Goal: Transaction & Acquisition: Purchase product/service

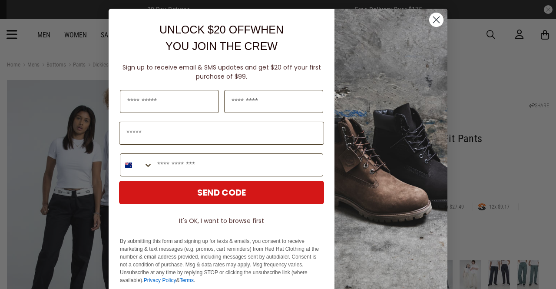
click at [438, 25] on circle "Close dialog" at bounding box center [436, 20] width 14 height 14
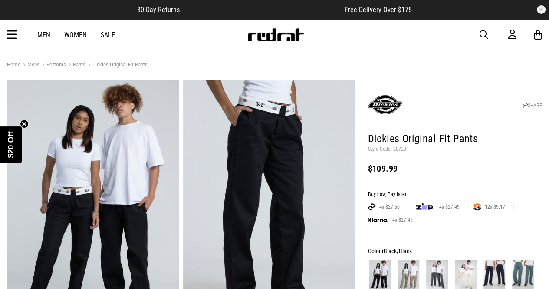
click at [473, 34] on div "Men Women Sale Sign in New Back Footwear Back Mens Back Womens Back Youth & Kid…" at bounding box center [274, 34] width 549 height 31
click at [480, 34] on span "button" at bounding box center [484, 35] width 9 height 10
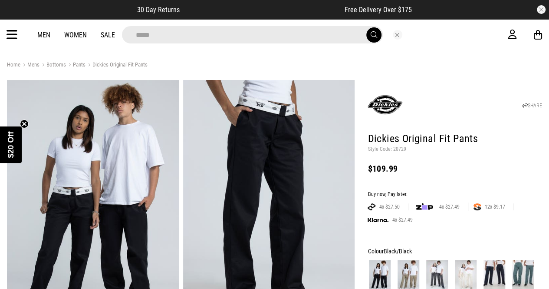
type input "*****"
click at [367, 27] on button "submit" at bounding box center [374, 34] width 15 height 15
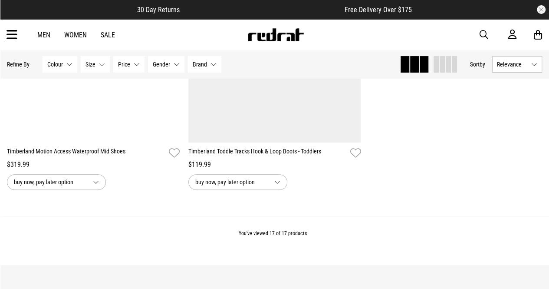
scroll to position [1773, 0]
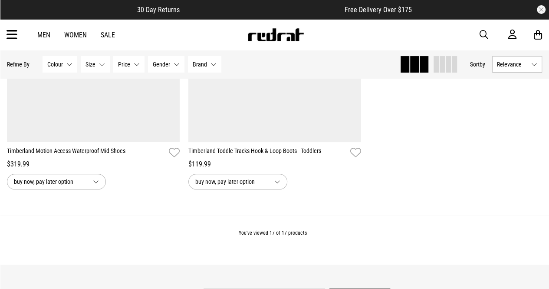
click at [45, 28] on div "Men Women Sale Sign in New Back Footwear Back Mens Back Womens Back Youth & Kid…" at bounding box center [274, 34] width 549 height 31
click at [46, 33] on link "Men" at bounding box center [43, 35] width 13 height 8
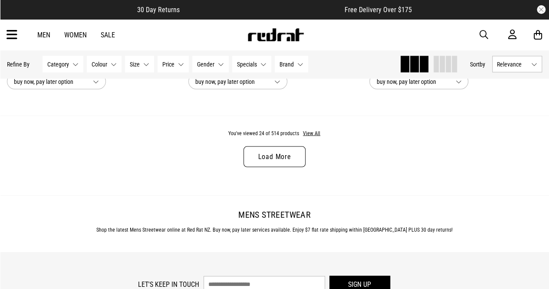
scroll to position [2500, 0]
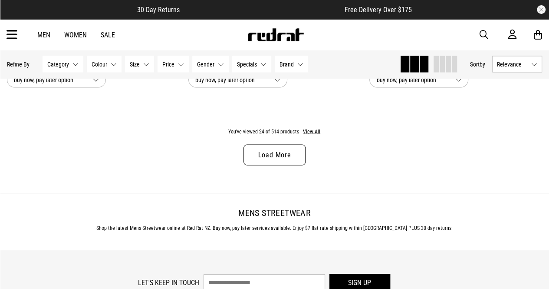
click at [284, 162] on link "Load More" at bounding box center [275, 155] width 62 height 21
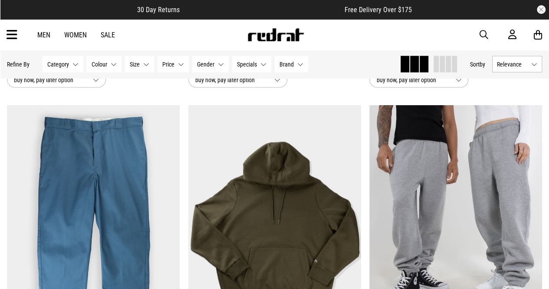
click at [363, 171] on div "**********" at bounding box center [275, 249] width 182 height 289
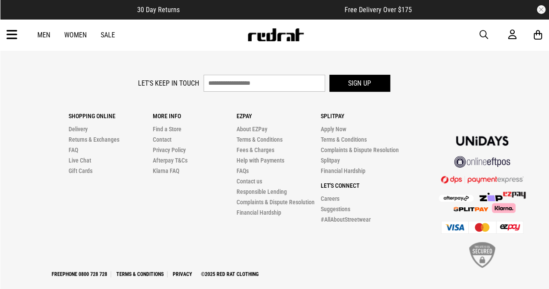
scroll to position [5165, 0]
